Goal: Contribute content: Contribute content

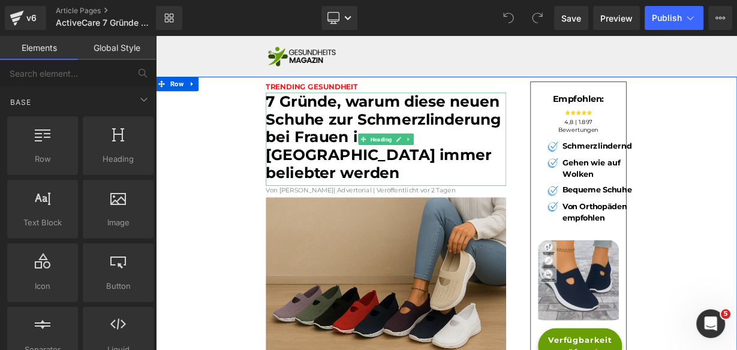
click at [518, 120] on font "7 Gründe, warum diese neuen Schuhe zur Schmerzlinderung bei Frauen in Europa im…" at bounding box center [439, 162] width 293 height 112
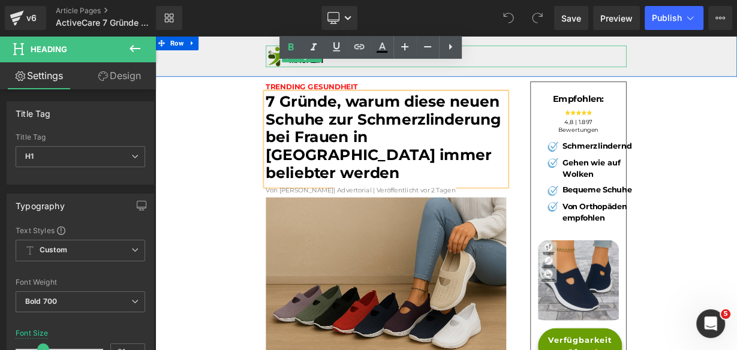
scroll to position [225, 0]
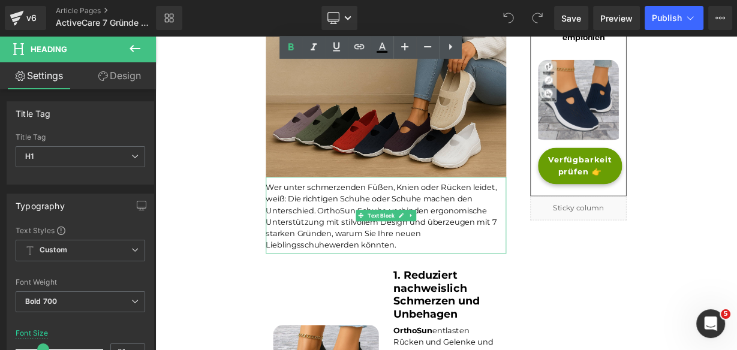
click at [381, 230] on font "Wer unter schmerzenden Füßen, Knien oder Rücken leidet, weiß: Die richtigen Sch…" at bounding box center [437, 261] width 288 height 83
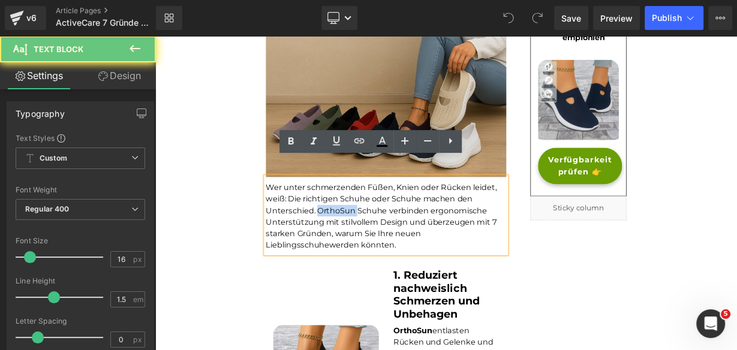
paste div
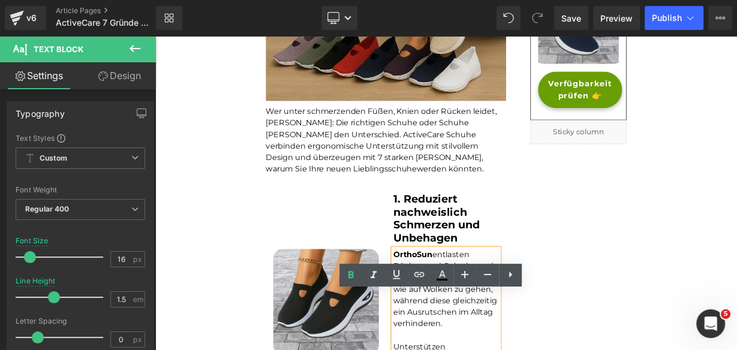
scroll to position [321, 0]
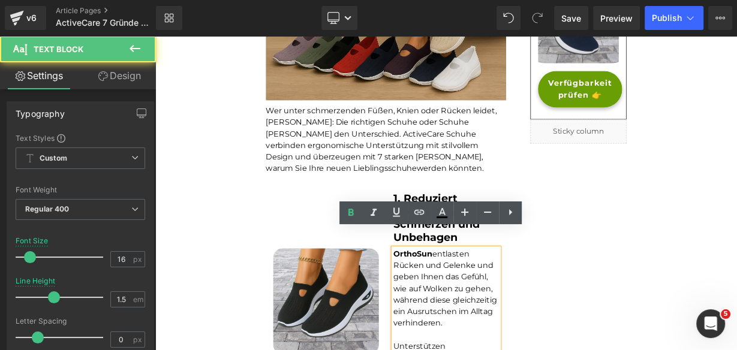
click at [462, 302] on b "OrthoSun" at bounding box center [476, 307] width 49 height 11
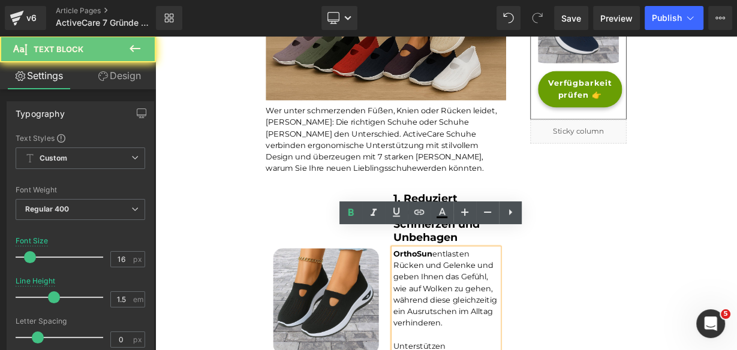
paste div
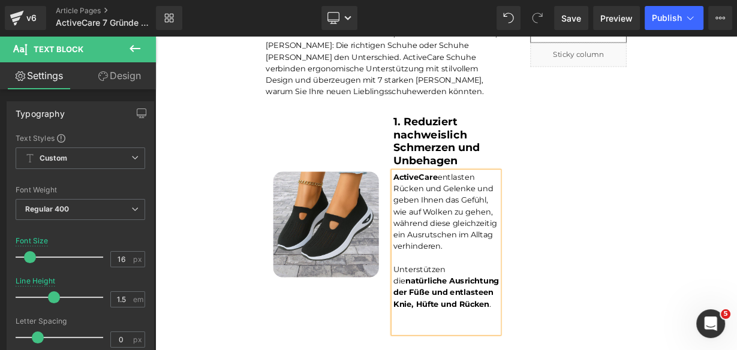
scroll to position [1933, 0]
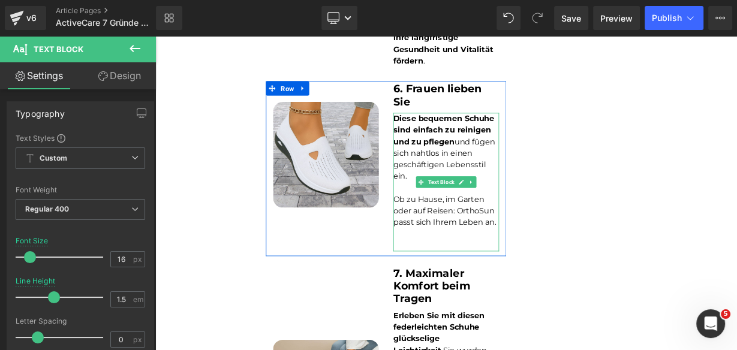
click at [548, 234] on font "Ob zu Hause, im Garten oder auf Reisen: OrthoSun passt sich Ihrem Leben an." at bounding box center [516, 254] width 129 height 40
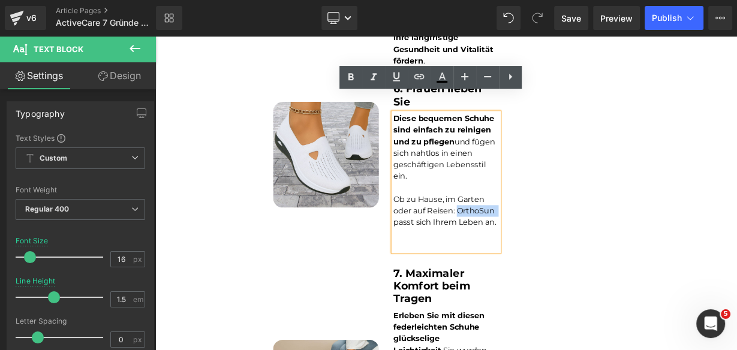
paste div
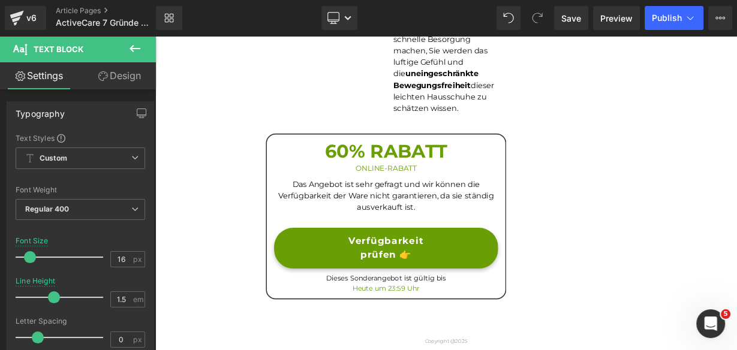
scroll to position [2509, 0]
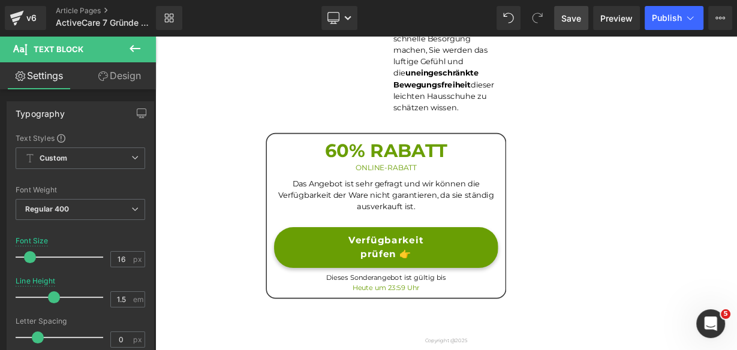
click at [564, 18] on span "Save" at bounding box center [571, 18] width 20 height 13
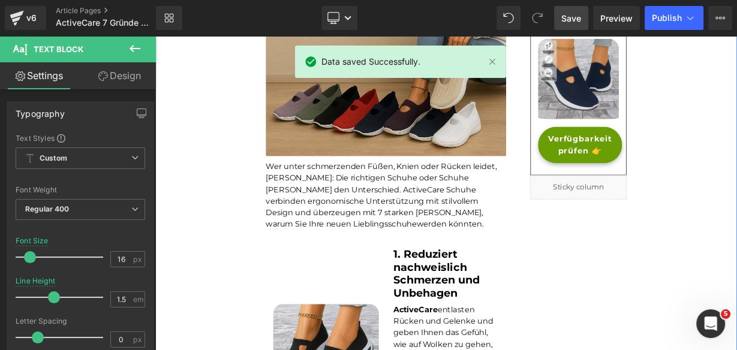
scroll to position [62, 0]
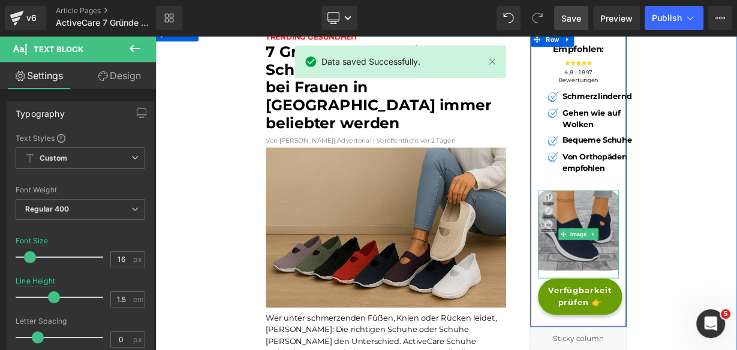
click at [655, 277] on img at bounding box center [683, 284] width 101 height 110
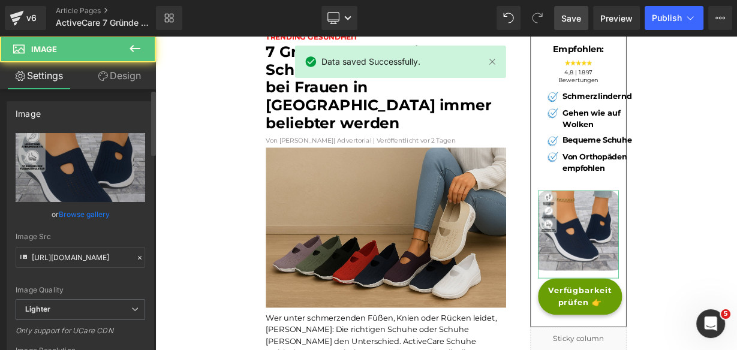
click at [89, 213] on link "Browse gallery" at bounding box center [84, 214] width 51 height 21
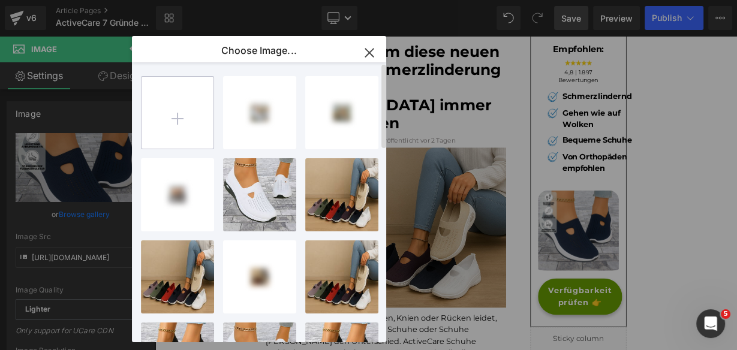
click at [194, 125] on input "file" at bounding box center [178, 113] width 72 height 72
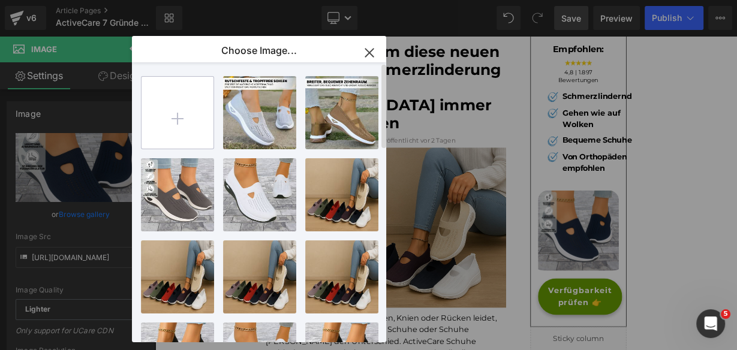
type input "C:\fakepath\ActiveCare (3).jpg"
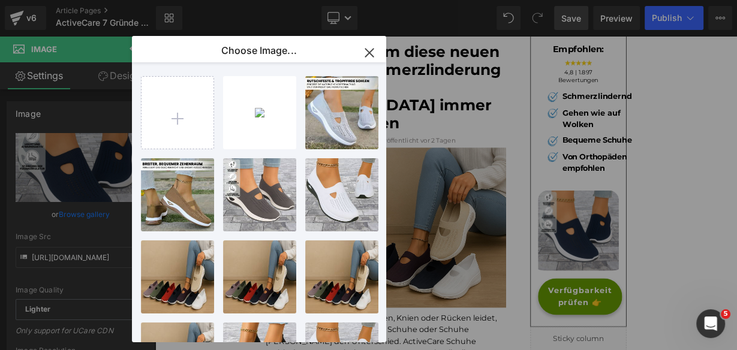
click at [366, 51] on icon "button" at bounding box center [369, 52] width 19 height 19
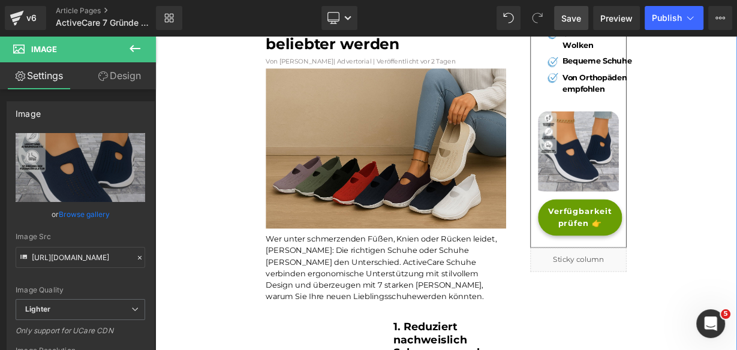
scroll to position [158, 0]
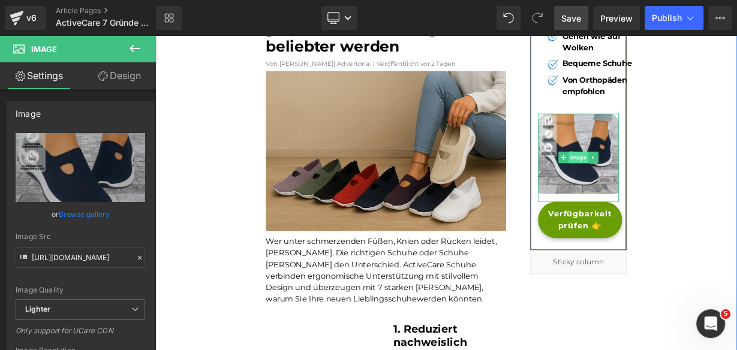
click at [671, 195] on span "Image" at bounding box center [683, 188] width 25 height 14
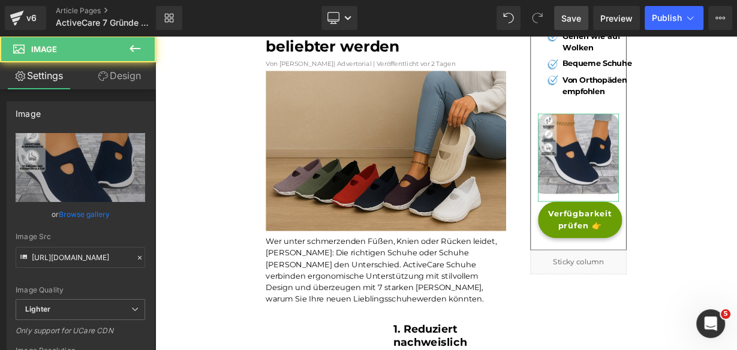
click at [81, 206] on link "Browse gallery" at bounding box center [84, 214] width 51 height 21
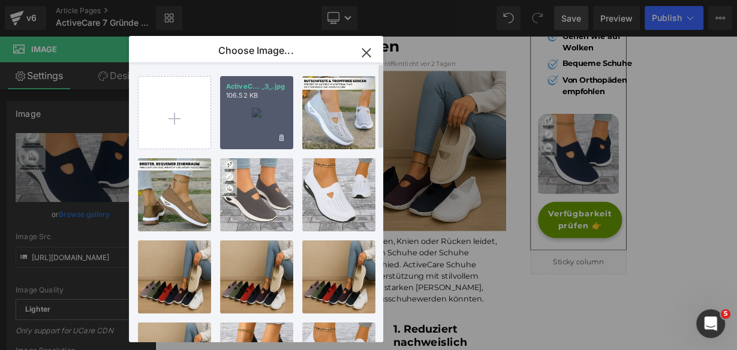
click at [254, 125] on div "ActiveC... _3_.jpg 106.52 KB" at bounding box center [256, 112] width 73 height 73
type input "https://ucarecdn.com/d5f6bbb2-969a-46c5-9d8e-c67077824766/-/format/auto/-/previ…"
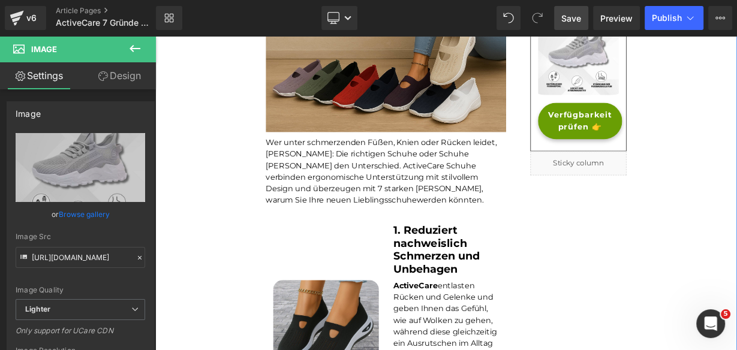
scroll to position [398, 0]
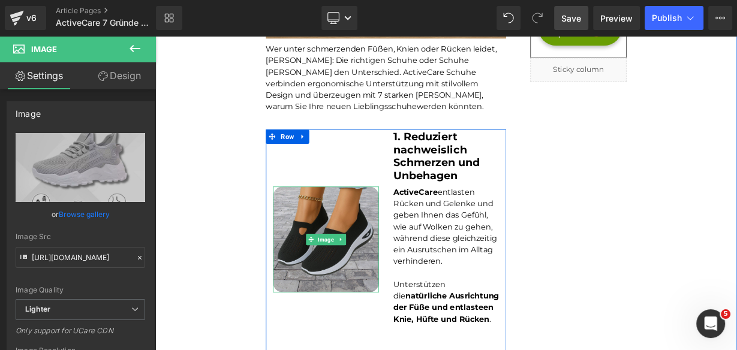
click at [386, 241] on img at bounding box center [368, 290] width 132 height 132
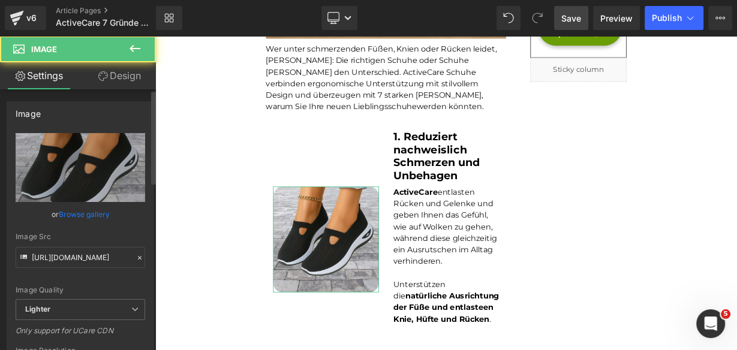
click at [85, 218] on link "Browse gallery" at bounding box center [84, 214] width 51 height 21
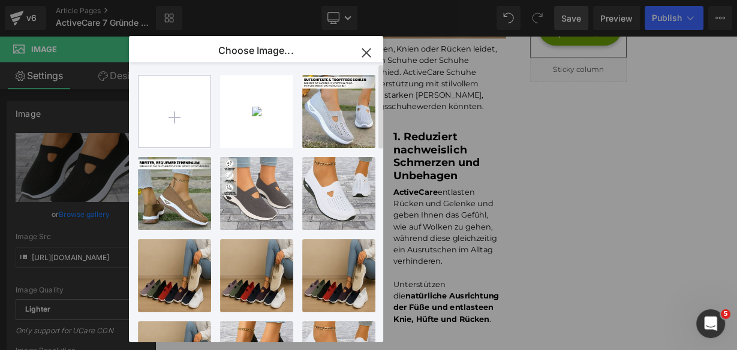
scroll to position [0, 0]
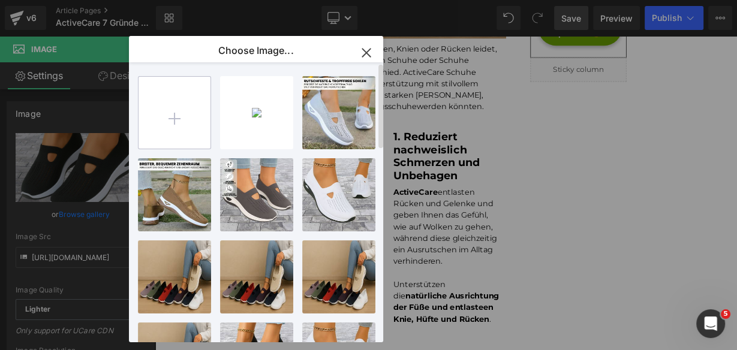
click at [181, 104] on input "file" at bounding box center [175, 113] width 72 height 72
type input "C:\fakepath\03c5c47b-a57f-4b53-8fe2-888367766e84.webp"
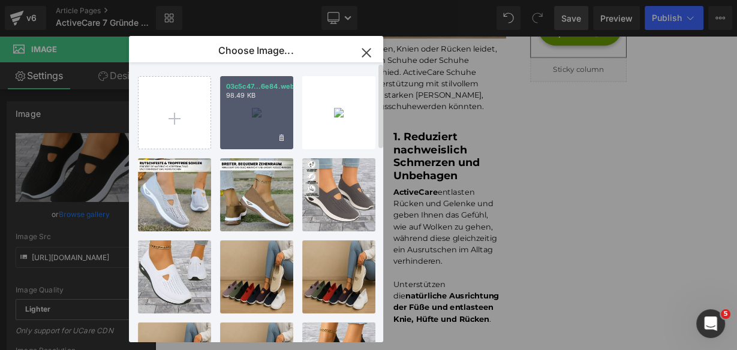
click at [267, 104] on div "03c5c47...6e84.webp 98.49 KB" at bounding box center [256, 112] width 73 height 73
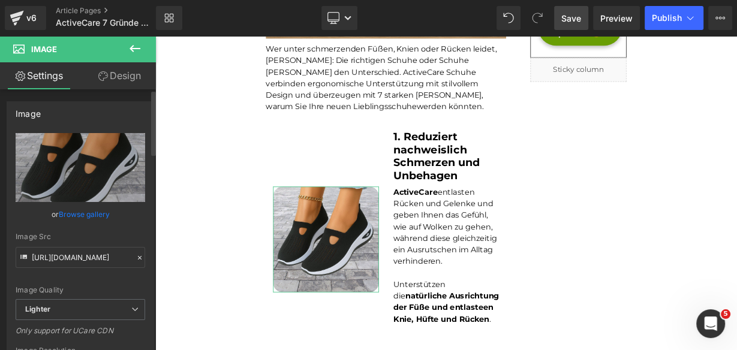
click at [81, 211] on link "Browse gallery" at bounding box center [84, 214] width 51 height 21
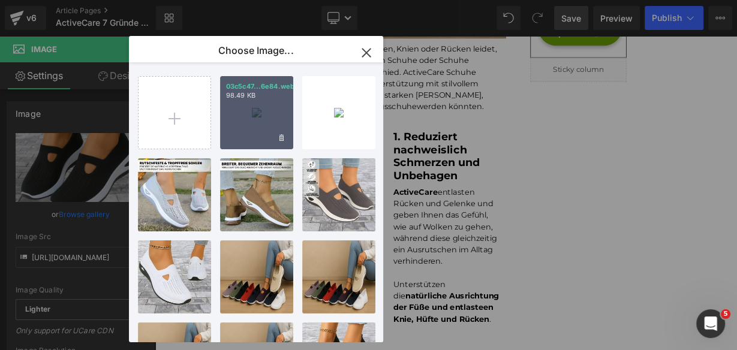
click at [268, 122] on div "03c5c47...6e84.webp 98.49 KB" at bounding box center [256, 112] width 73 height 73
type input "https://ucarecdn.com/89645eca-27a5-441c-9d84-ecec1c8b4351/-/format/auto/-/previ…"
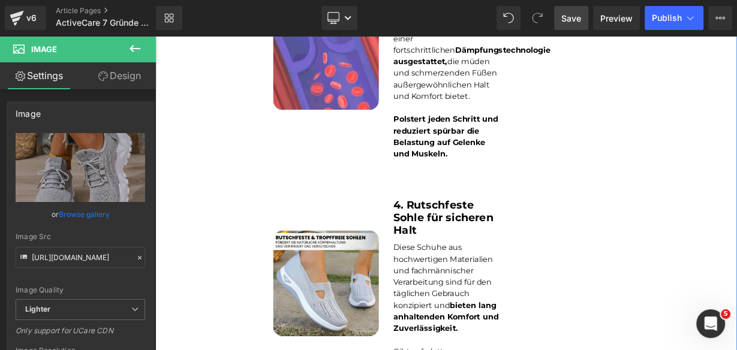
scroll to position [1261, 0]
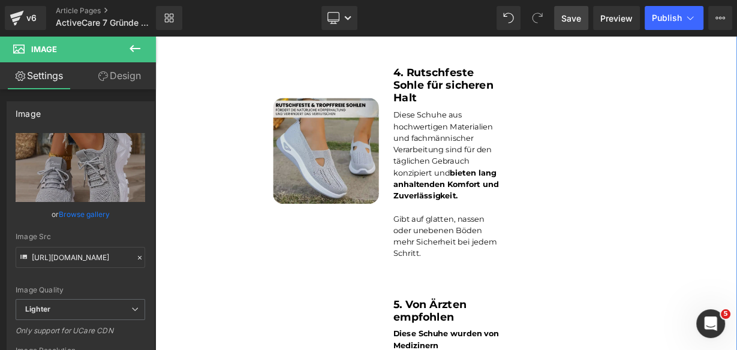
drag, startPoint x: 343, startPoint y: 165, endPoint x: 342, endPoint y: 148, distance: 17.4
click at [342, 165] on img at bounding box center [368, 179] width 132 height 132
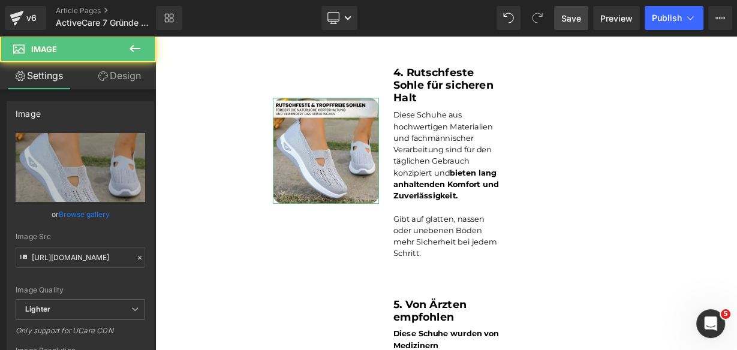
click at [91, 210] on link "Browse gallery" at bounding box center [84, 214] width 51 height 21
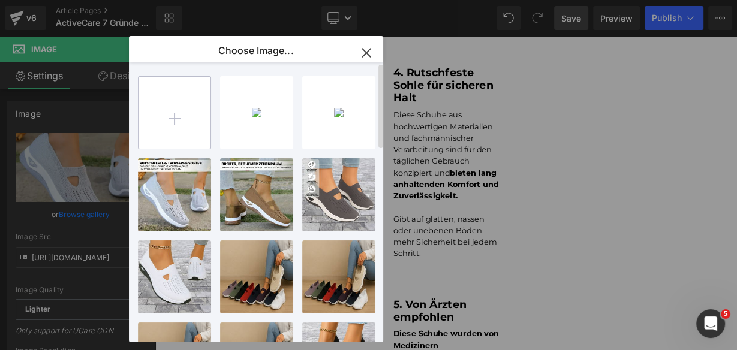
click at [184, 119] on input "file" at bounding box center [175, 113] width 72 height 72
type input "C:\fakepath\ActiveCare (7).jpg"
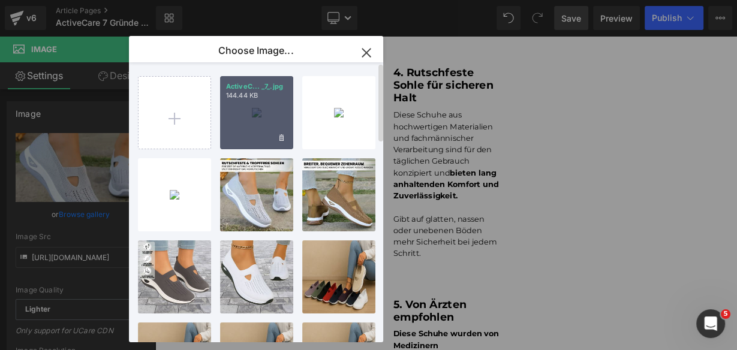
click at [254, 122] on div "ActiveC... _7_.jpg 144.44 KB" at bounding box center [256, 112] width 73 height 73
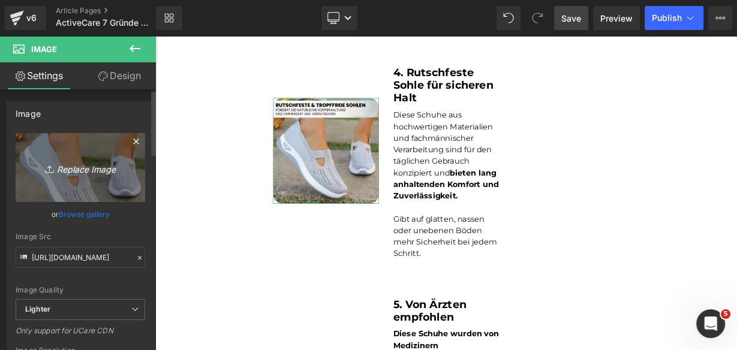
click at [81, 167] on icon "Replace Image" at bounding box center [80, 167] width 96 height 15
type input "C:\fakepath\ActiveCare (7).jpg"
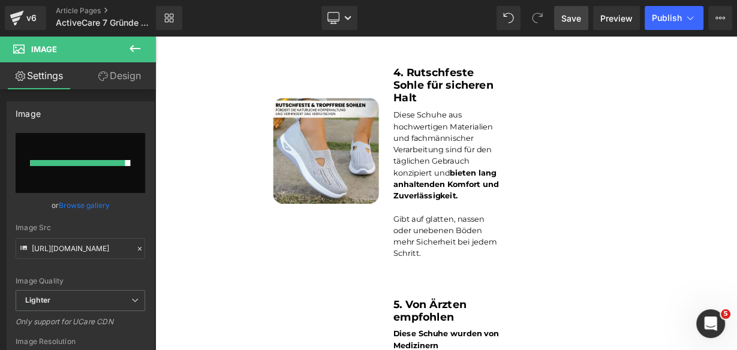
type input "https://ucarecdn.com/072b36b5-3024-4ee3-9f44-dc671effee9a/-/format/auto/-/previ…"
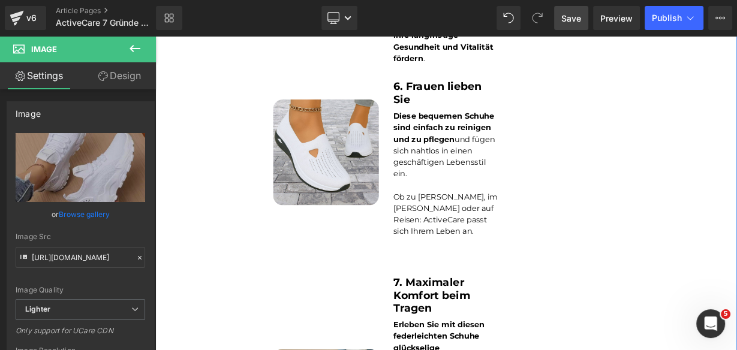
scroll to position [1837, 0]
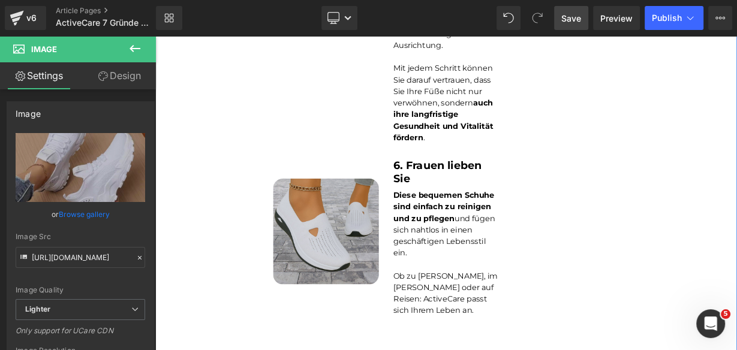
click at [309, 265] on img at bounding box center [368, 280] width 132 height 132
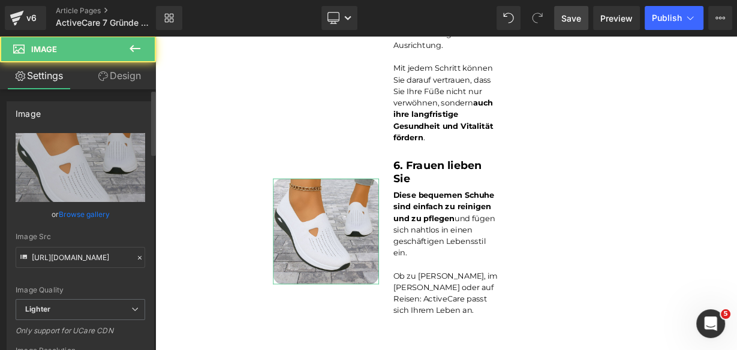
click at [86, 214] on link "Browse gallery" at bounding box center [84, 214] width 51 height 21
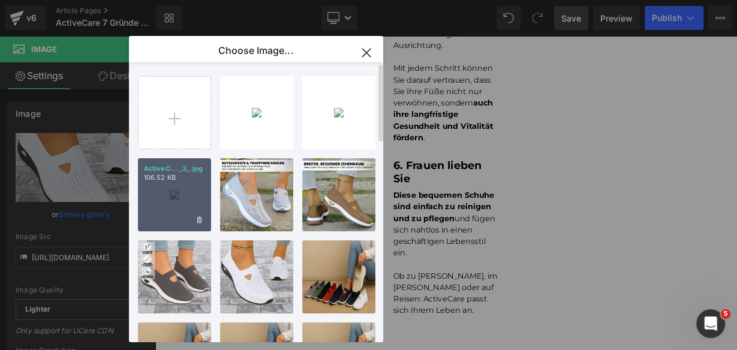
scroll to position [0, 0]
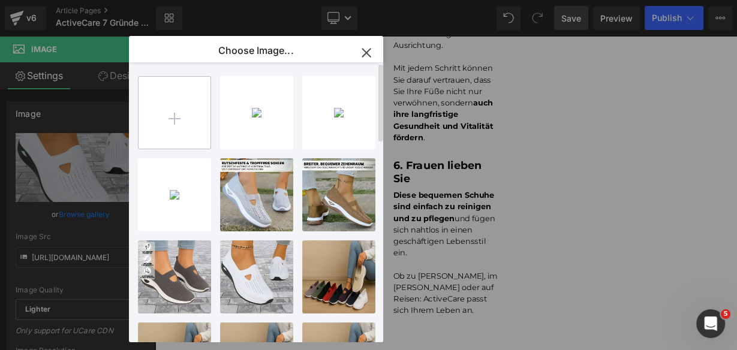
click at [183, 139] on input "file" at bounding box center [175, 113] width 72 height 72
type input "C:\fakepath\S0bba728ac80545b3b0968e1b360bfb054.jpg_960x960q75.jpg_.avif"
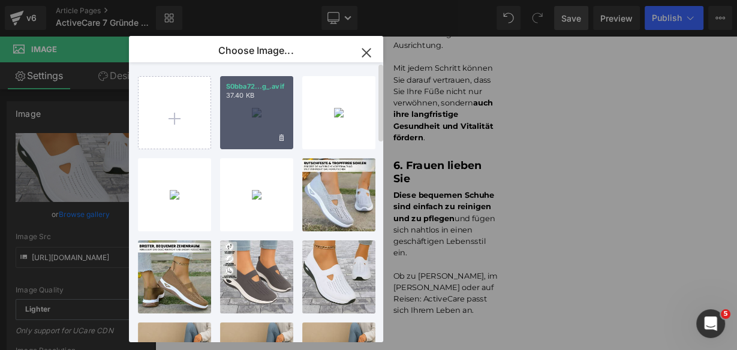
click at [245, 113] on div "S0bba72...g_.avif 37.40 KB" at bounding box center [256, 112] width 73 height 73
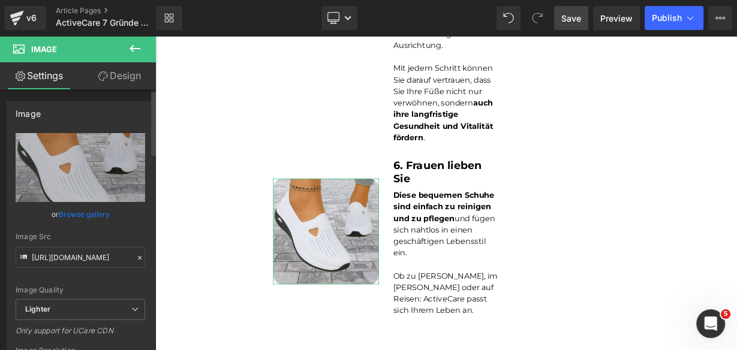
click at [82, 213] on link "Browse gallery" at bounding box center [84, 214] width 51 height 21
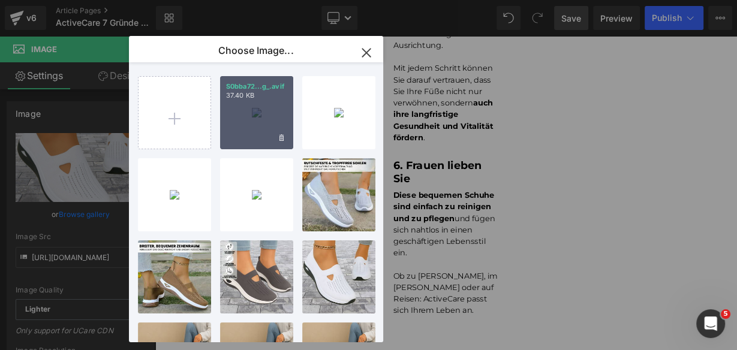
click at [233, 107] on div "S0bba72...g_.avif 37.40 KB" at bounding box center [256, 112] width 73 height 73
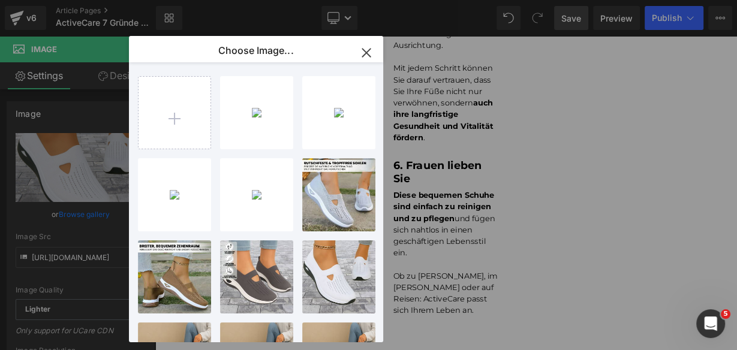
type input "https://ucarecdn.com/0270a48f-80fe-4f80-84ed-64c79ab8c008/-/format/auto/-/previ…"
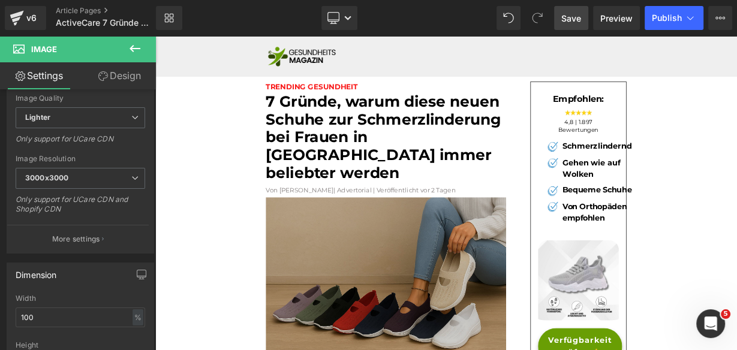
drag, startPoint x: 389, startPoint y: 281, endPoint x: 404, endPoint y: 237, distance: 46.8
click at [389, 281] on img at bounding box center [443, 338] width 300 height 200
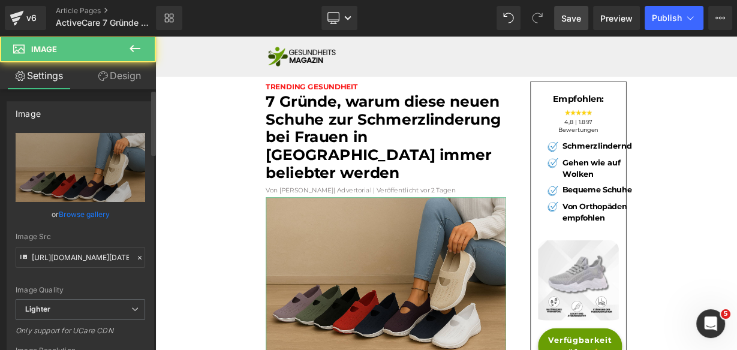
click at [69, 209] on link "Browse gallery" at bounding box center [84, 214] width 51 height 21
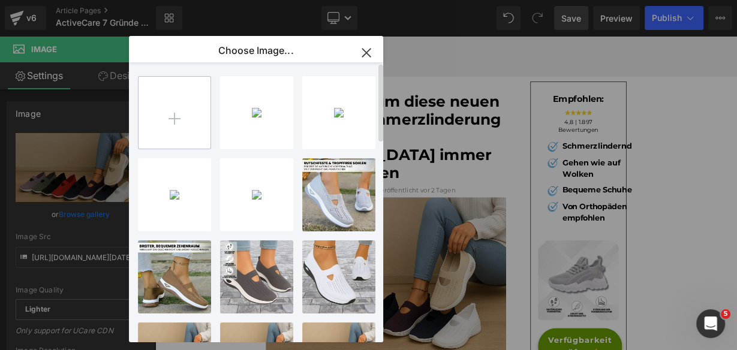
click at [187, 126] on input "file" at bounding box center [175, 113] width 72 height 72
drag, startPoint x: 187, startPoint y: 126, endPoint x: 98, endPoint y: 73, distance: 103.1
click at [98, 0] on div "Image You are previewing how the will restyle your page. You can not edit Eleme…" at bounding box center [368, 0] width 737 height 0
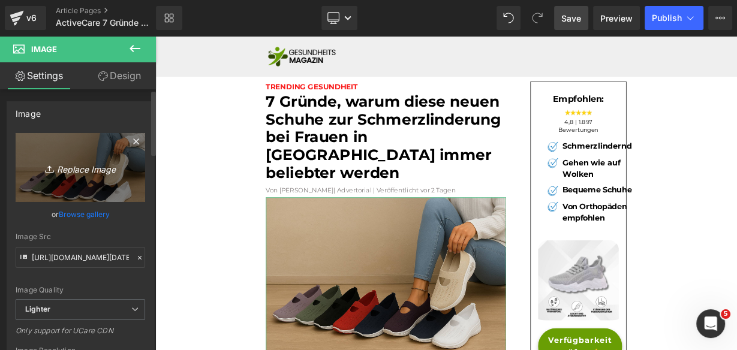
click at [101, 154] on link "Replace Image" at bounding box center [81, 167] width 130 height 69
type input "C:\fakepath\NEW ADVERTORIAL.png"
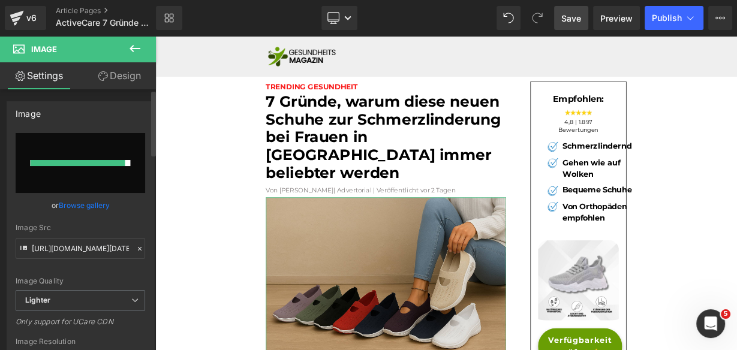
type input "https://ucarecdn.com/2af9231f-135c-44fd-bf3f-9bc82f060db5/-/format/auto/-/previ…"
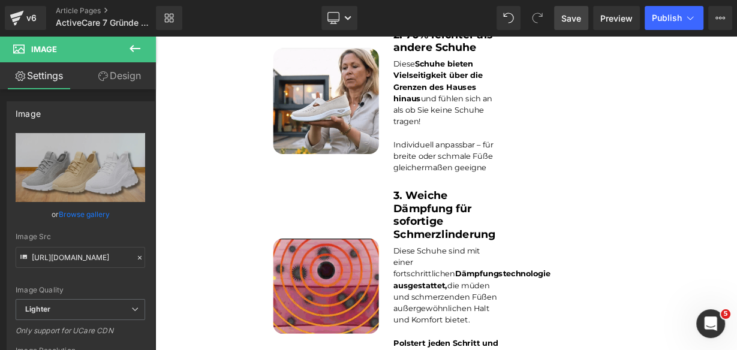
scroll to position [624, 0]
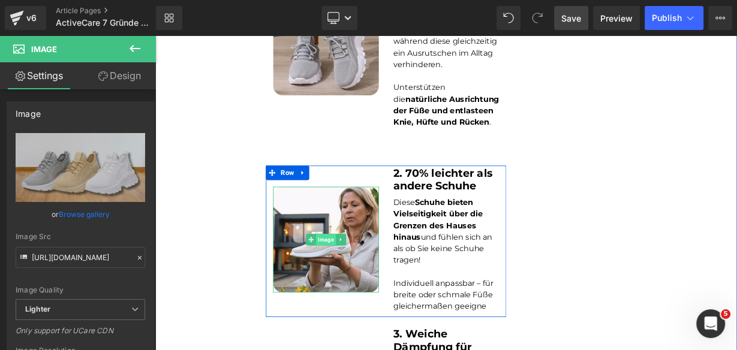
click at [366, 283] on span "Image" at bounding box center [368, 290] width 25 height 14
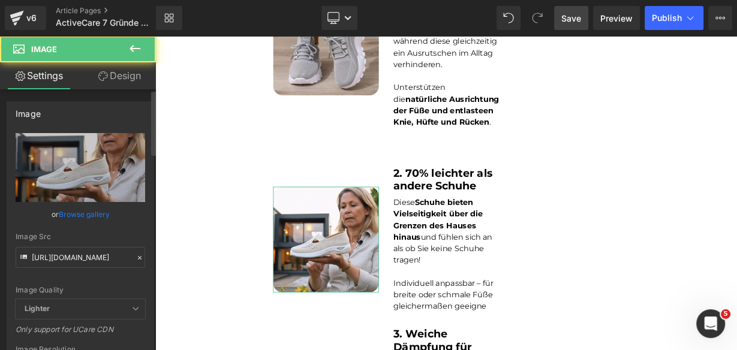
click at [98, 212] on link "Browse gallery" at bounding box center [84, 214] width 51 height 21
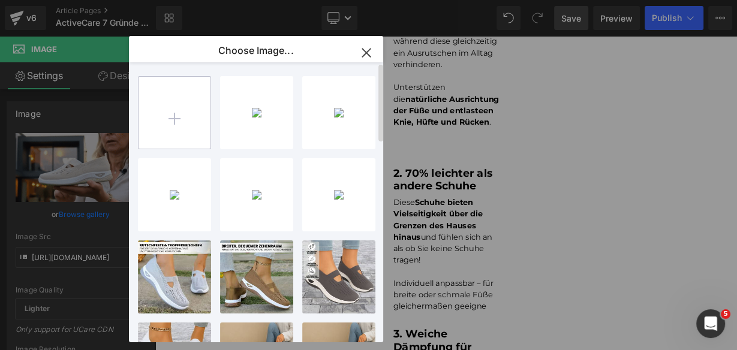
click at [174, 122] on input "file" at bounding box center [175, 113] width 72 height 72
type input "C:\fakepath\S35dbe9b42fb94be7b670380a1bd13050F.jpg_960x960q75.jpg_.avif"
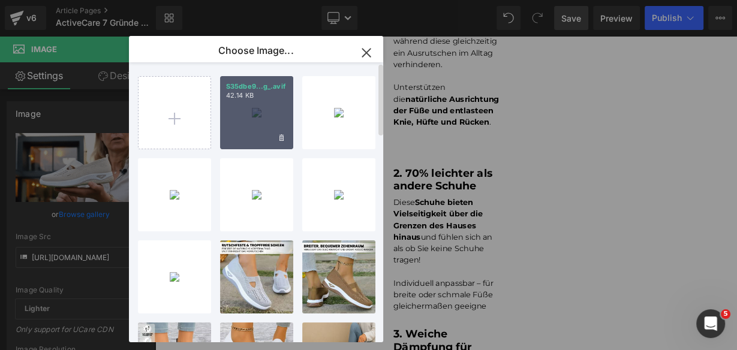
click at [245, 104] on div "S35dbe9...g_.avif 42.14 KB" at bounding box center [256, 112] width 73 height 73
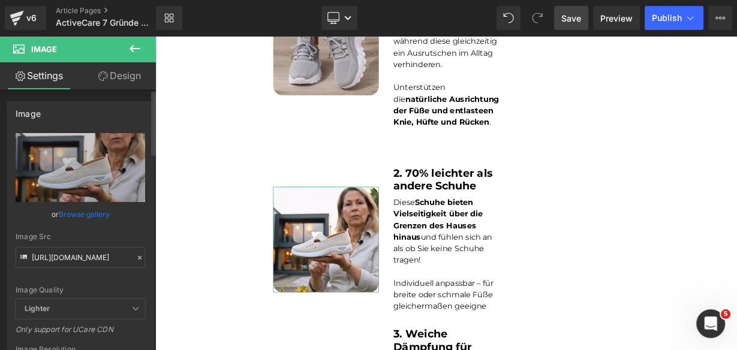
click at [100, 212] on link "Browse gallery" at bounding box center [84, 214] width 51 height 21
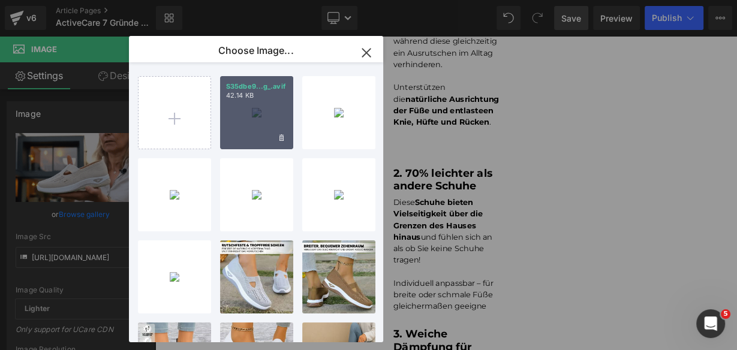
click at [258, 124] on div "S35dbe9...g_.avif 42.14 KB" at bounding box center [256, 112] width 73 height 73
type input "https://ucarecdn.com/9245dbd8-41b5-4a7f-bc4e-6ef938e56d2c/-/format/auto/-/previ…"
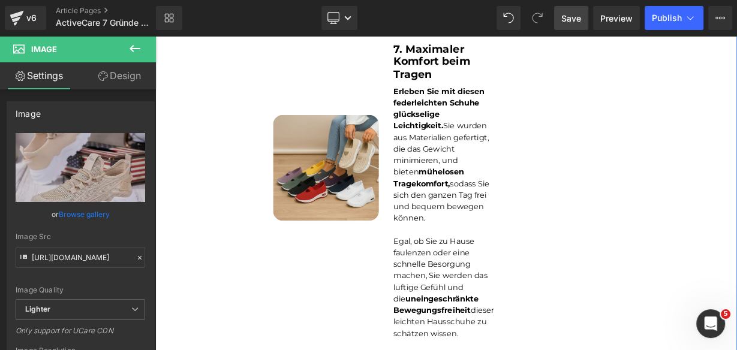
scroll to position [2255, 0]
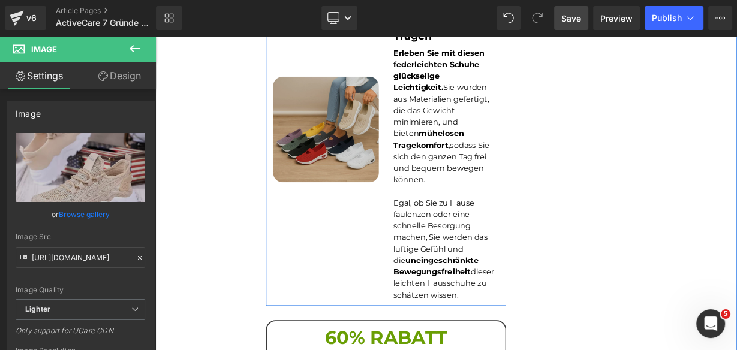
click at [401, 113] on img at bounding box center [368, 153] width 132 height 132
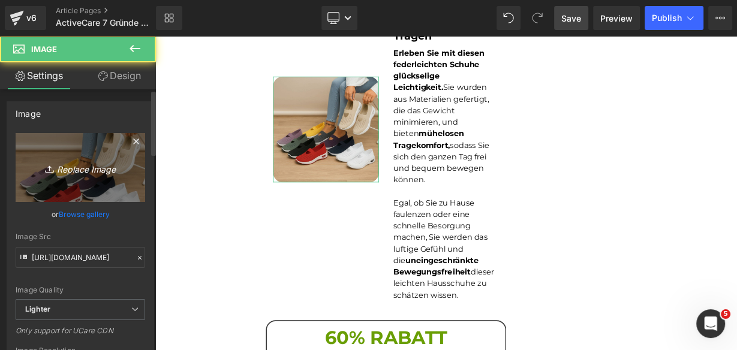
click at [80, 166] on icon "Replace Image" at bounding box center [80, 167] width 96 height 15
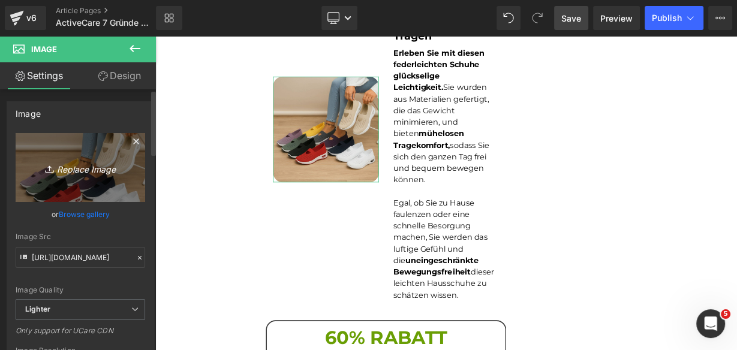
type input "C:\fakepath\Sa00ecea6c392425089f3f462eab32341d.jpg_960x960q75.jpg_.avif"
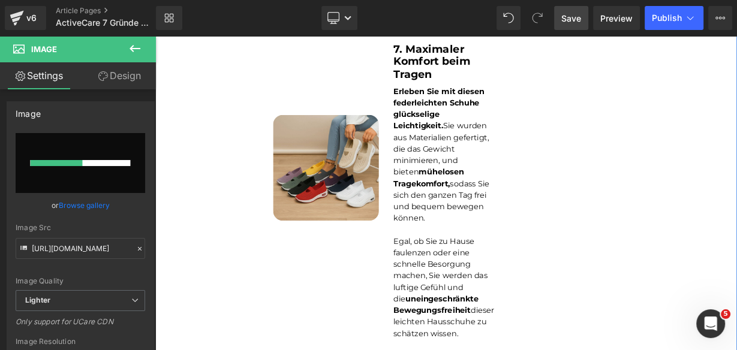
scroll to position [2207, 0]
type input "https://ucarecdn.com/affc9014-c082-43e7-9645-af57220a08a3/-/format/auto/-/previ…"
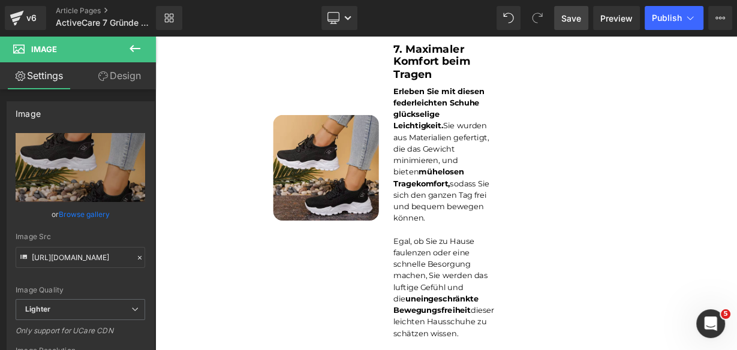
click at [579, 22] on span "Save" at bounding box center [571, 18] width 20 height 13
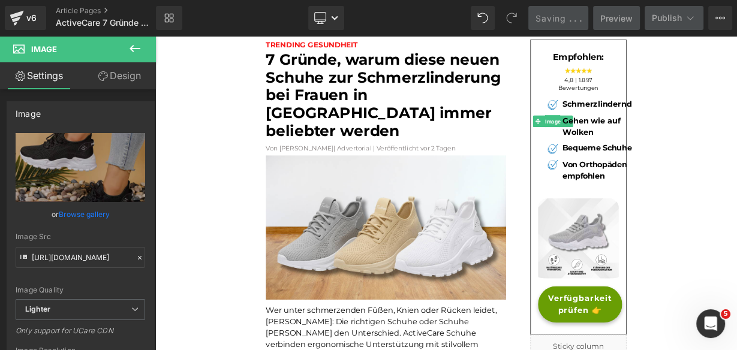
scroll to position [0, 0]
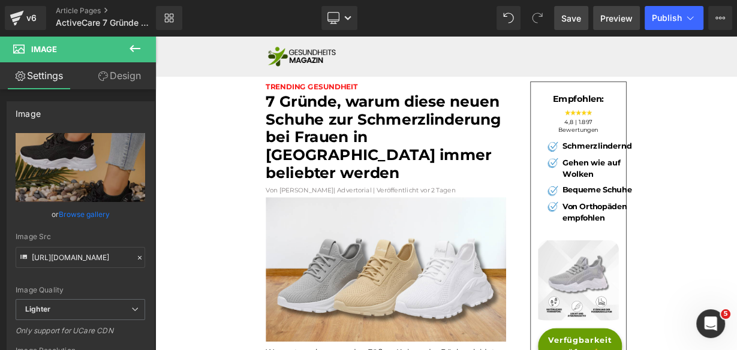
click at [611, 22] on span "Preview" at bounding box center [616, 18] width 32 height 13
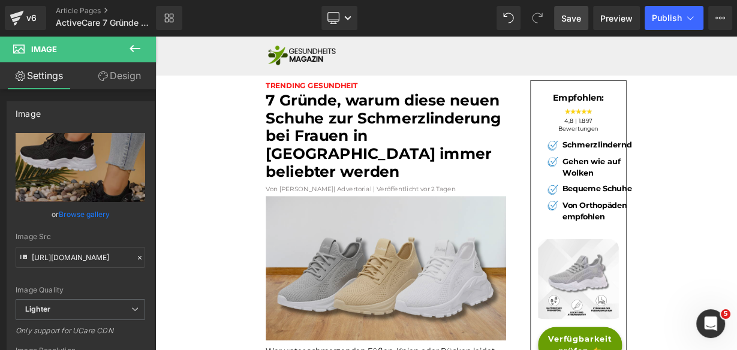
scroll to position [144, 0]
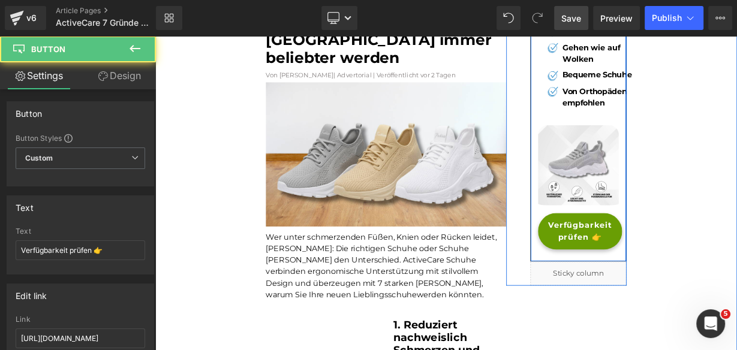
click at [645, 294] on span "Verfügbarkeit prüfen 👉" at bounding box center [685, 279] width 80 height 29
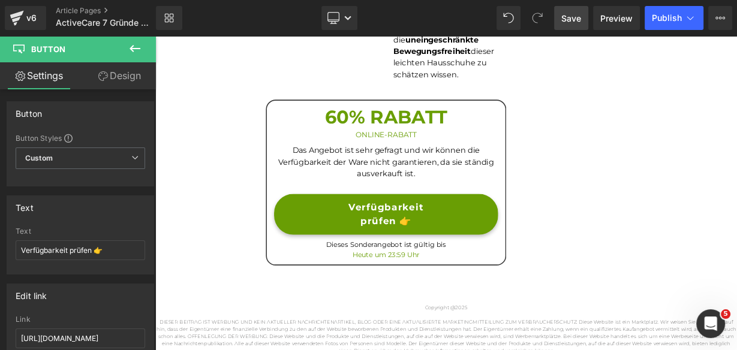
scroll to position [2445, 0]
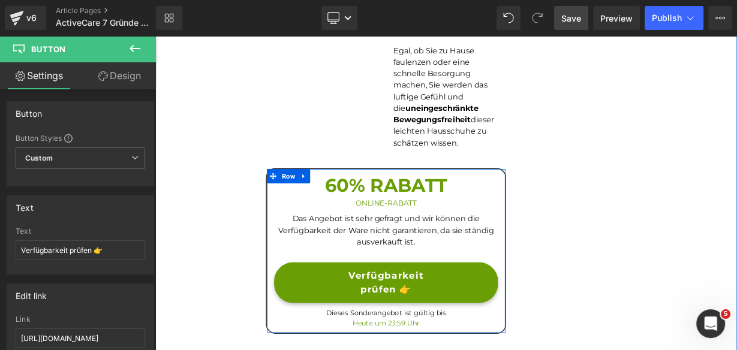
click at [470, 318] on div "Verfügbarkeit prüfen 👉 Button" at bounding box center [443, 343] width 280 height 51
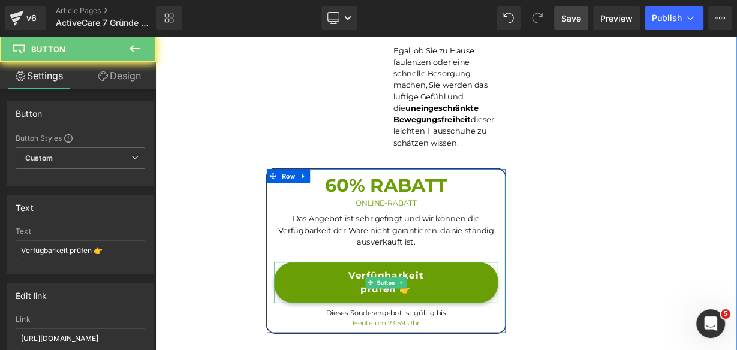
click at [474, 327] on span "Verfügbarkeit prüfen 👉" at bounding box center [443, 344] width 98 height 34
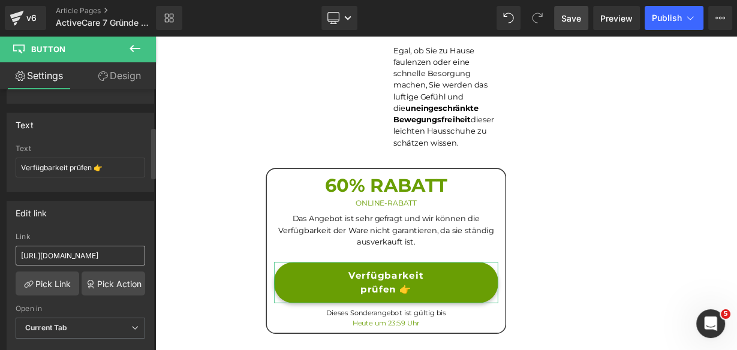
scroll to position [48, 0]
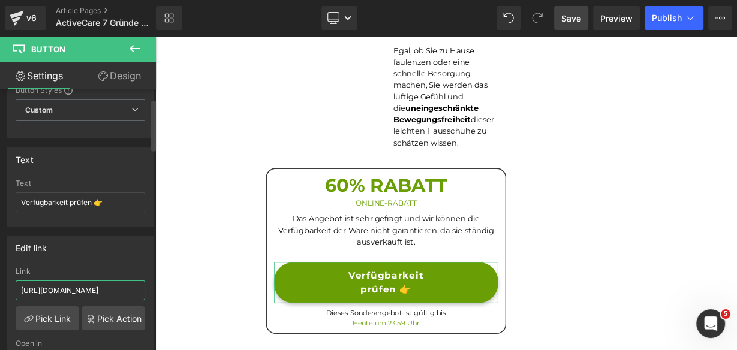
click at [99, 290] on input "https://bergxperten.de/products/vivastep-sandalen-ergonomische" at bounding box center [81, 291] width 130 height 20
click at [100, 290] on input "https://bergxperten.de/products/vivastep-sandalen-ergonomische" at bounding box center [81, 291] width 130 height 20
type input "https://d7buige2b0jzf2fl-66861728052.shopifypreview.com/products_preview?previe…"
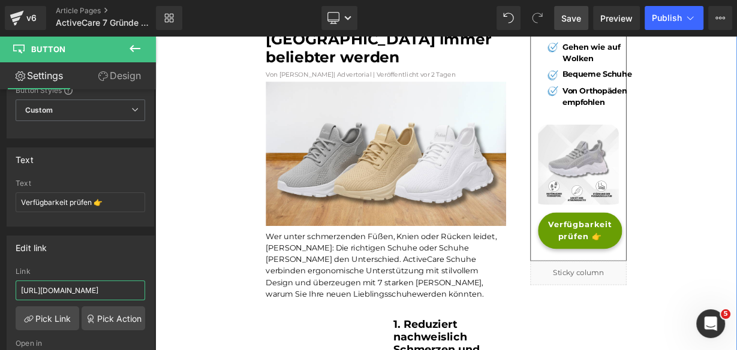
scroll to position [142, 0]
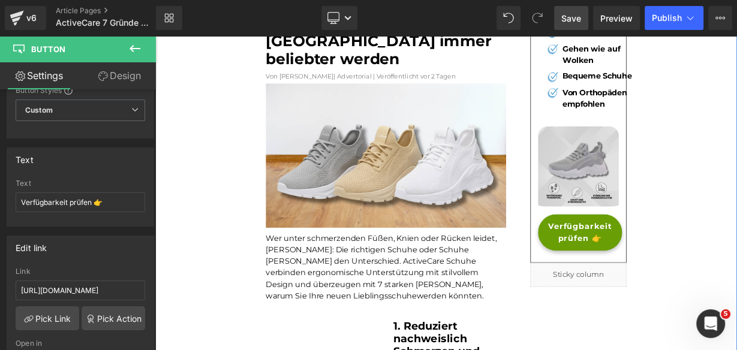
click at [696, 300] on div "Verfügbarkeit prüfen 👉 Button" at bounding box center [683, 282] width 101 height 46
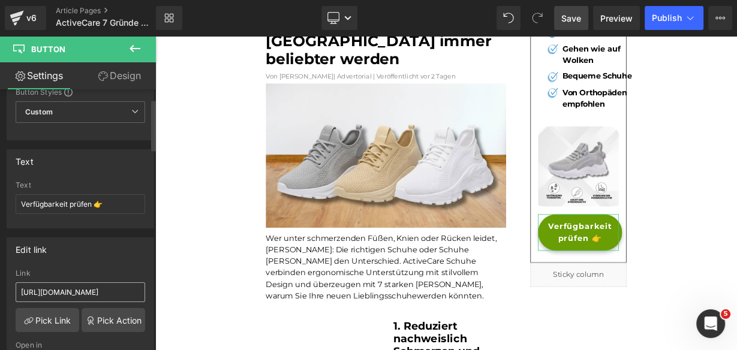
scroll to position [48, 0]
click at [55, 283] on input "https://bergxperten.de/products/vivastep-sandalen-ergonomische" at bounding box center [81, 291] width 130 height 20
click at [55, 281] on input "https://bergxperten.de/products/vivastep-sandalen-ergonomische" at bounding box center [81, 291] width 130 height 20
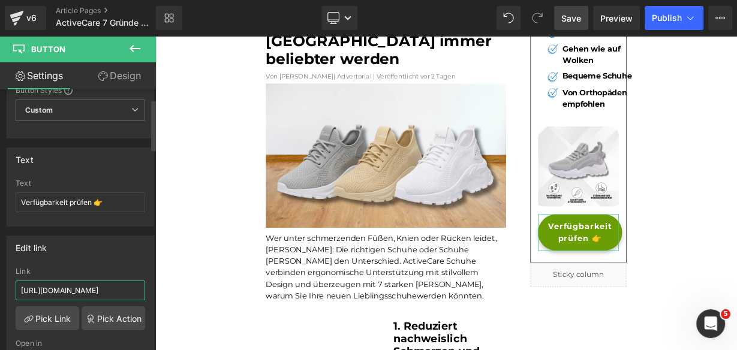
click at [55, 281] on input "https://bergxperten.de/products/vivastep-sandalen-ergonomische" at bounding box center [81, 291] width 130 height 20
type input "https://d7buige2b0jzf2fl-66861728052.shopifypreview.com/products_preview?previe…"
click at [575, 20] on span "Save" at bounding box center [571, 18] width 20 height 13
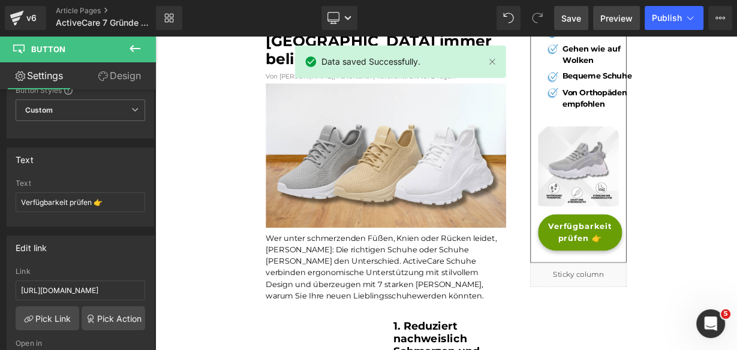
click at [612, 19] on span "Preview" at bounding box center [616, 18] width 32 height 13
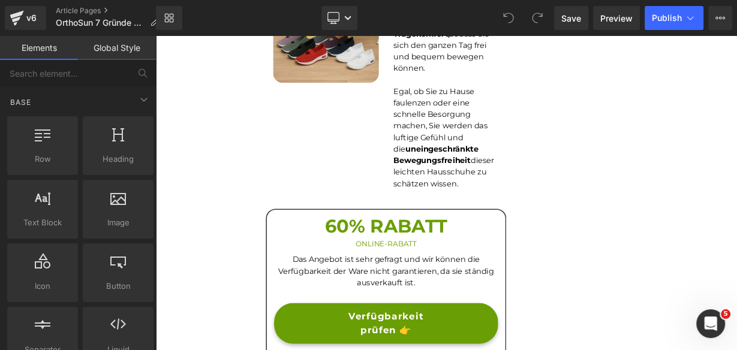
scroll to position [2495, 0]
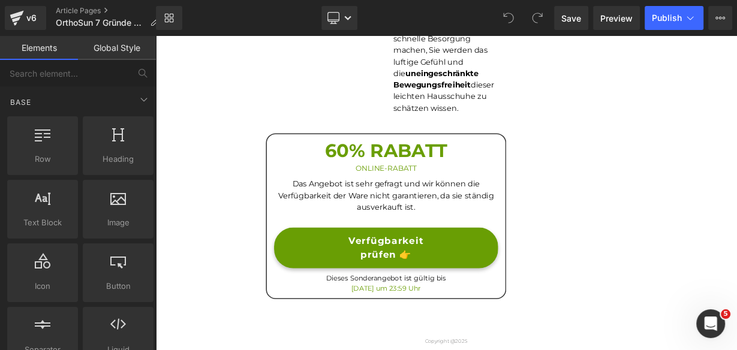
click at [435, 275] on div "Verfügbarkeit prüfen 👉 Button" at bounding box center [443, 300] width 280 height 51
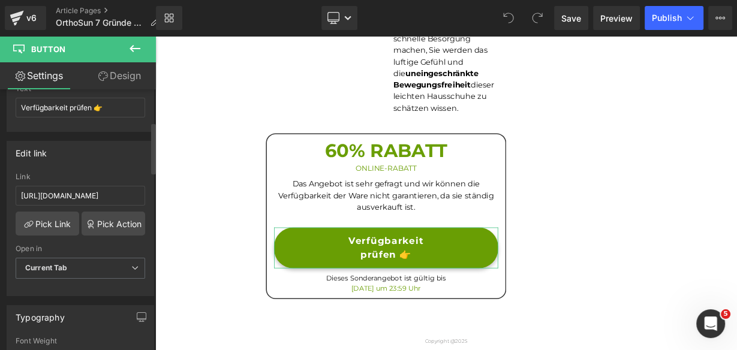
scroll to position [133, 0]
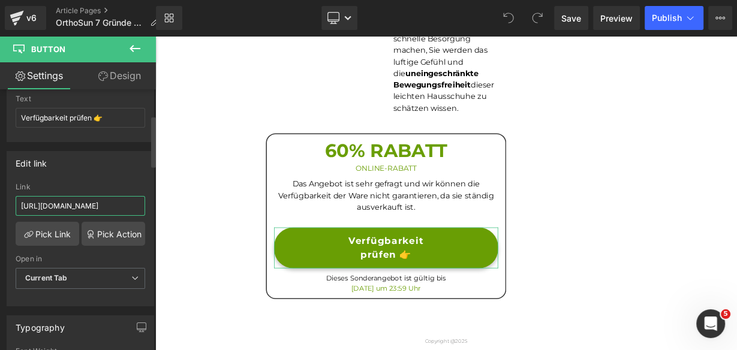
click at [82, 209] on input "https://bergxperten.de/products/vivastep-sandalen-ergonomische" at bounding box center [81, 206] width 130 height 20
click at [80, 208] on input "https://bergxperten.de/products/vivastep-sandalen-ergonomische" at bounding box center [81, 206] width 130 height 20
click at [79, 208] on input "https://bergxperten.de/products/vivastep-sandalen-ergonomische" at bounding box center [81, 206] width 130 height 20
click at [80, 206] on input "https://bergxperten.de/products/vivastep-sandalen-ergonomische" at bounding box center [81, 206] width 130 height 20
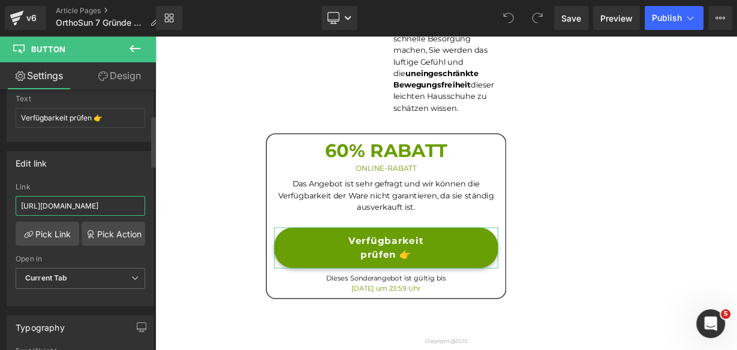
click at [80, 206] on input "https://bergxperten.de/products/vivastep-sandalen-ergonomische" at bounding box center [81, 206] width 130 height 20
click at [79, 207] on input "https://bergxperten.de/products/vivastep-sandalen-ergonomische" at bounding box center [81, 206] width 130 height 20
type input "https://d7buige2b0jzf2fl-66861728052.shopifypreview.com/products_preview?previe…"
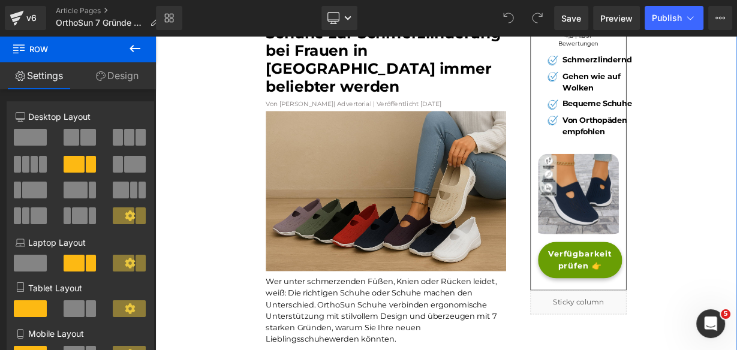
scroll to position [96, 0]
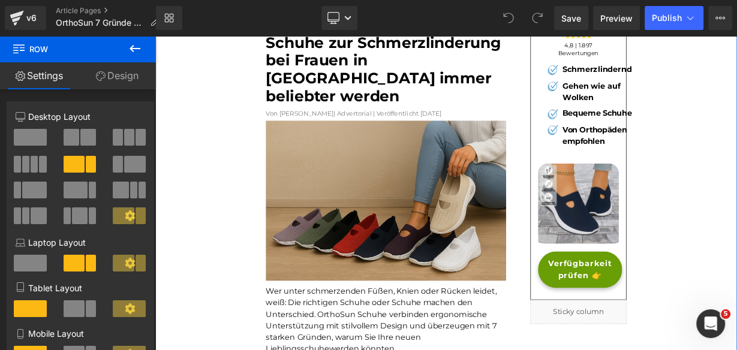
click at [678, 336] on div "Verfügbarkeit prüfen 👉 Button" at bounding box center [683, 328] width 101 height 46
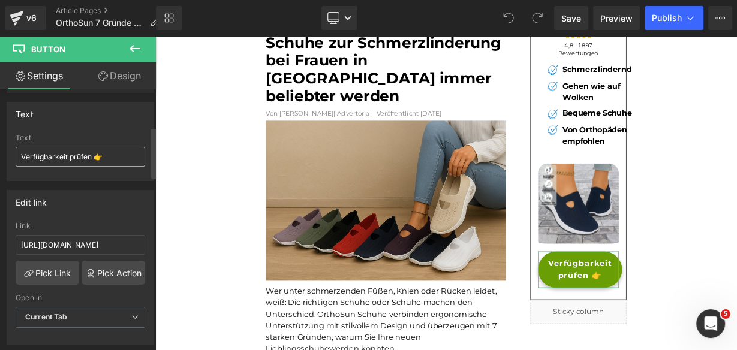
scroll to position [192, 0]
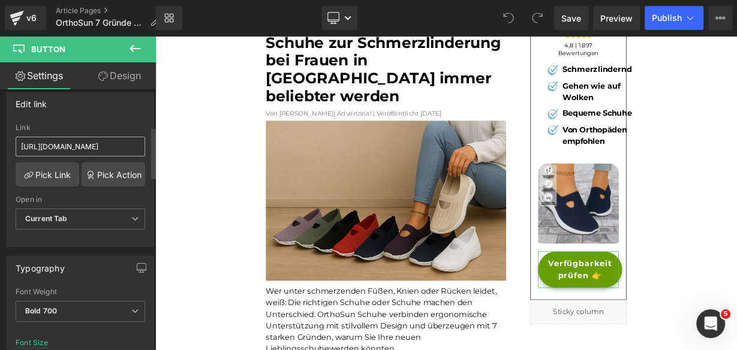
click at [97, 142] on input "https://bergxperten.de/products/vivastep-sandalen-ergonomische" at bounding box center [81, 147] width 130 height 20
click at [97, 141] on input "https://bergxperten.de/products/vivastep-sandalen-ergonomische" at bounding box center [81, 147] width 130 height 20
click at [98, 140] on input "https://bergxperten.de/products/vivastep-sandalen-ergonomische" at bounding box center [81, 147] width 130 height 20
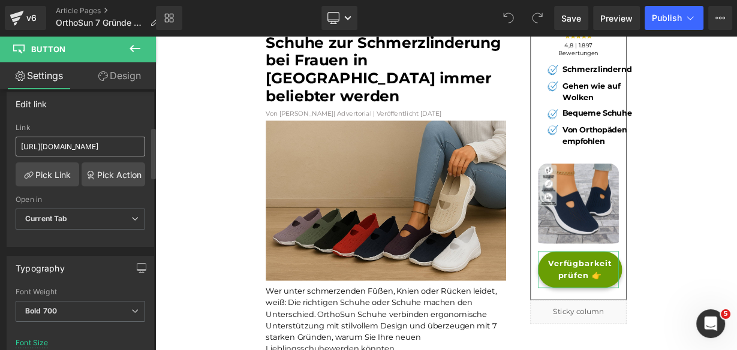
scroll to position [0, 333]
type input "https://d7buige2b0jzf2fl-66861728052.shopifypreview.com/products_preview?previe…"
click at [582, 19] on link "Save" at bounding box center [571, 18] width 34 height 24
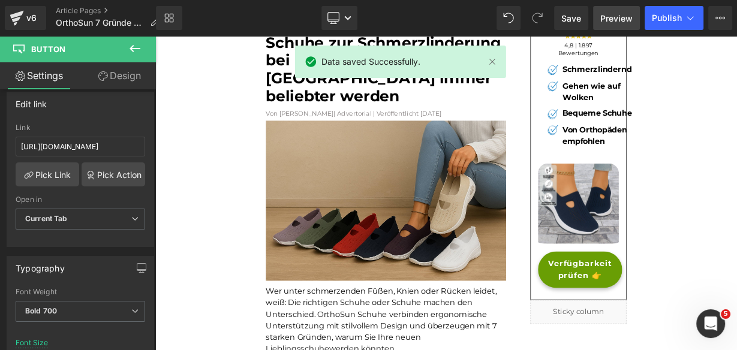
click at [618, 14] on span "Preview" at bounding box center [616, 18] width 32 height 13
